Goal: Transaction & Acquisition: Purchase product/service

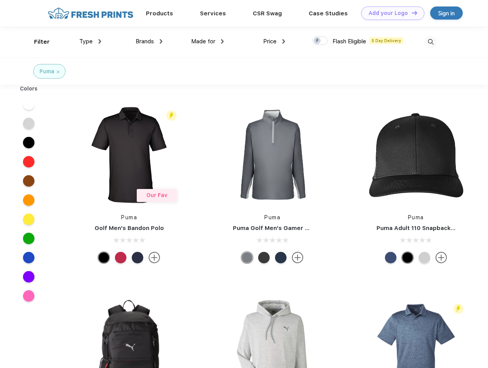
scroll to position [0, 0]
click at [390, 13] on link "Add your Logo Design Tool" at bounding box center [392, 13] width 63 height 13
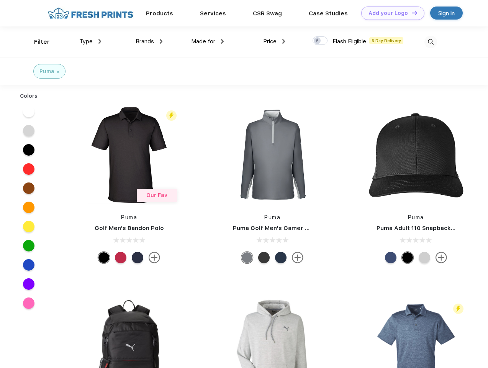
click at [0, 0] on div "Design Tool" at bounding box center [0, 0] width 0 height 0
click at [411, 13] on link "Add your Logo Design Tool" at bounding box center [392, 13] width 63 height 13
click at [37, 42] on div "Filter" at bounding box center [42, 42] width 16 height 9
click at [90, 41] on span "Type" at bounding box center [85, 41] width 13 height 7
click at [149, 41] on span "Brands" at bounding box center [145, 41] width 18 height 7
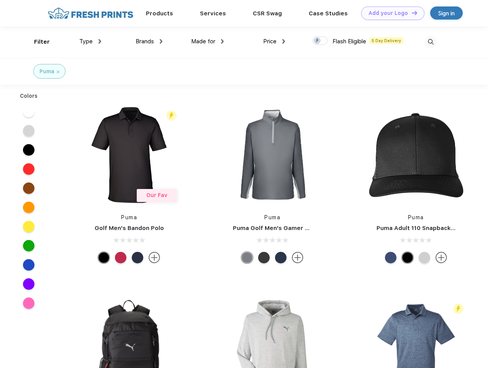
click at [208, 41] on span "Made for" at bounding box center [203, 41] width 24 height 7
click at [274, 41] on span "Price" at bounding box center [269, 41] width 13 height 7
click at [320, 41] on div at bounding box center [320, 40] width 15 height 8
click at [318, 41] on input "checkbox" at bounding box center [315, 38] width 5 height 5
click at [431, 42] on img at bounding box center [431, 42] width 13 height 13
